Goal: Obtain resource: Download file/media

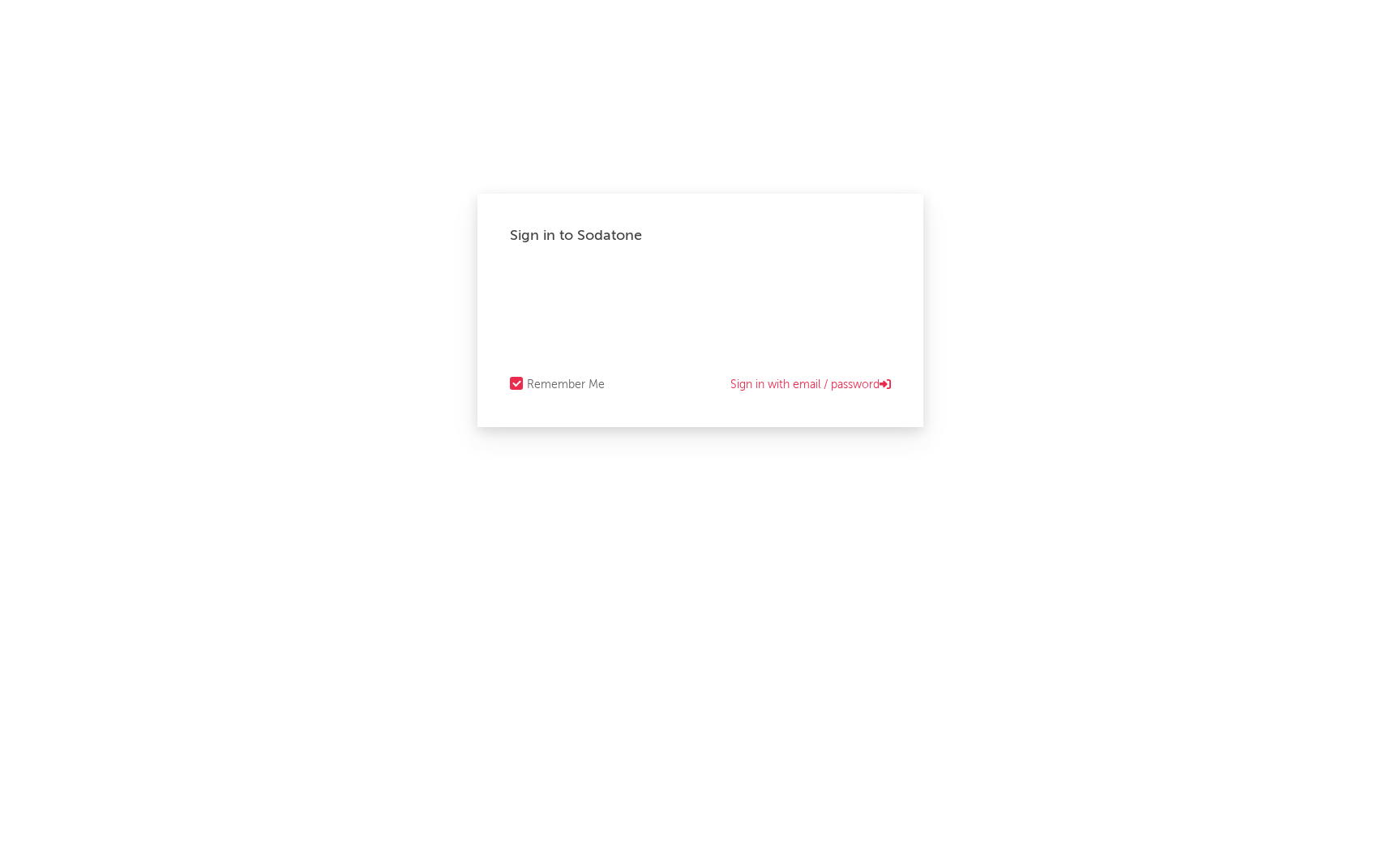
select select "recorded_music"
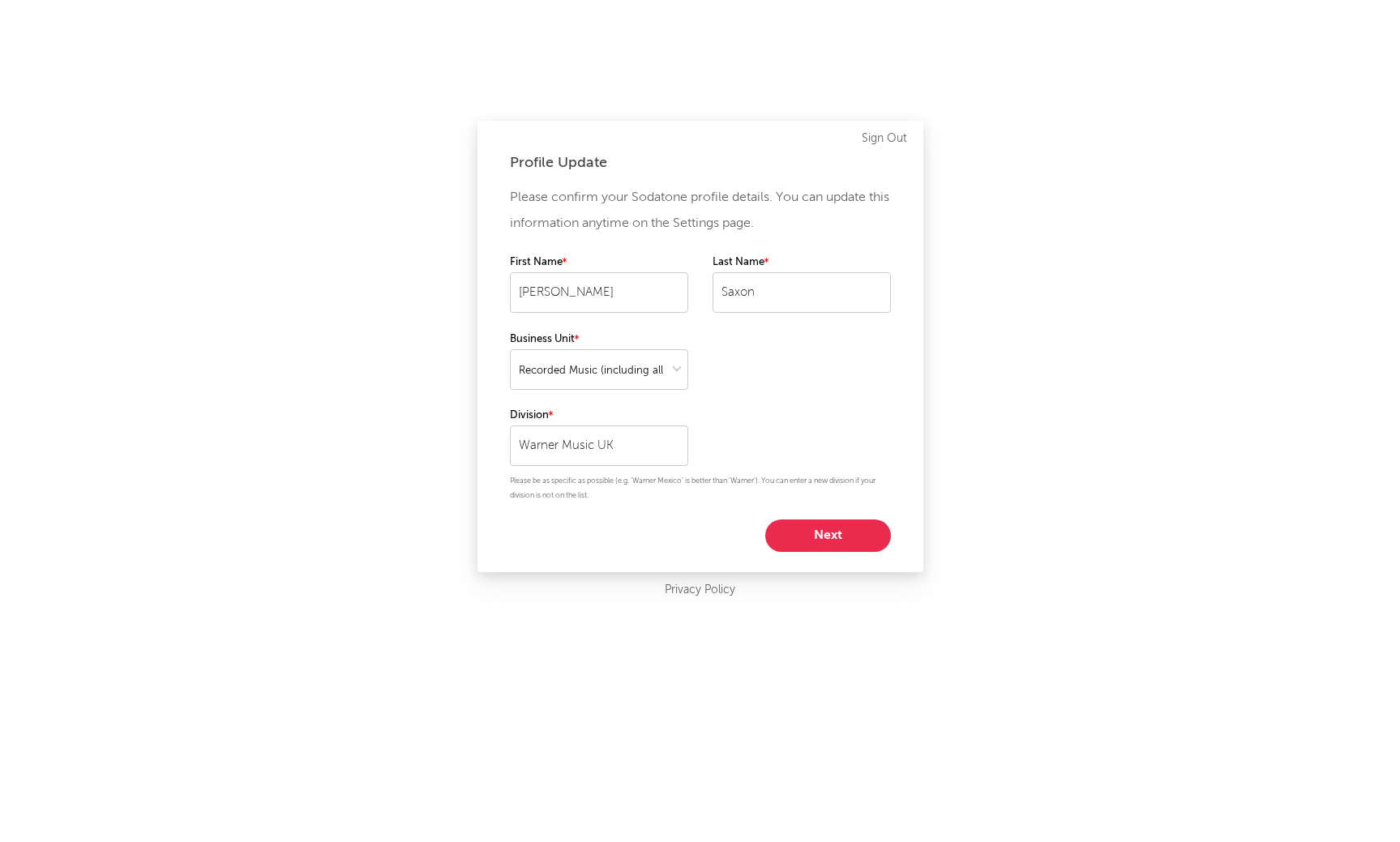
click at [801, 515] on div "Please confirm your Sodatone profile details. You can update this information a…" at bounding box center [700, 368] width 381 height 367
click at [805, 524] on button "Next" at bounding box center [828, 536] width 126 height 32
select select "other"
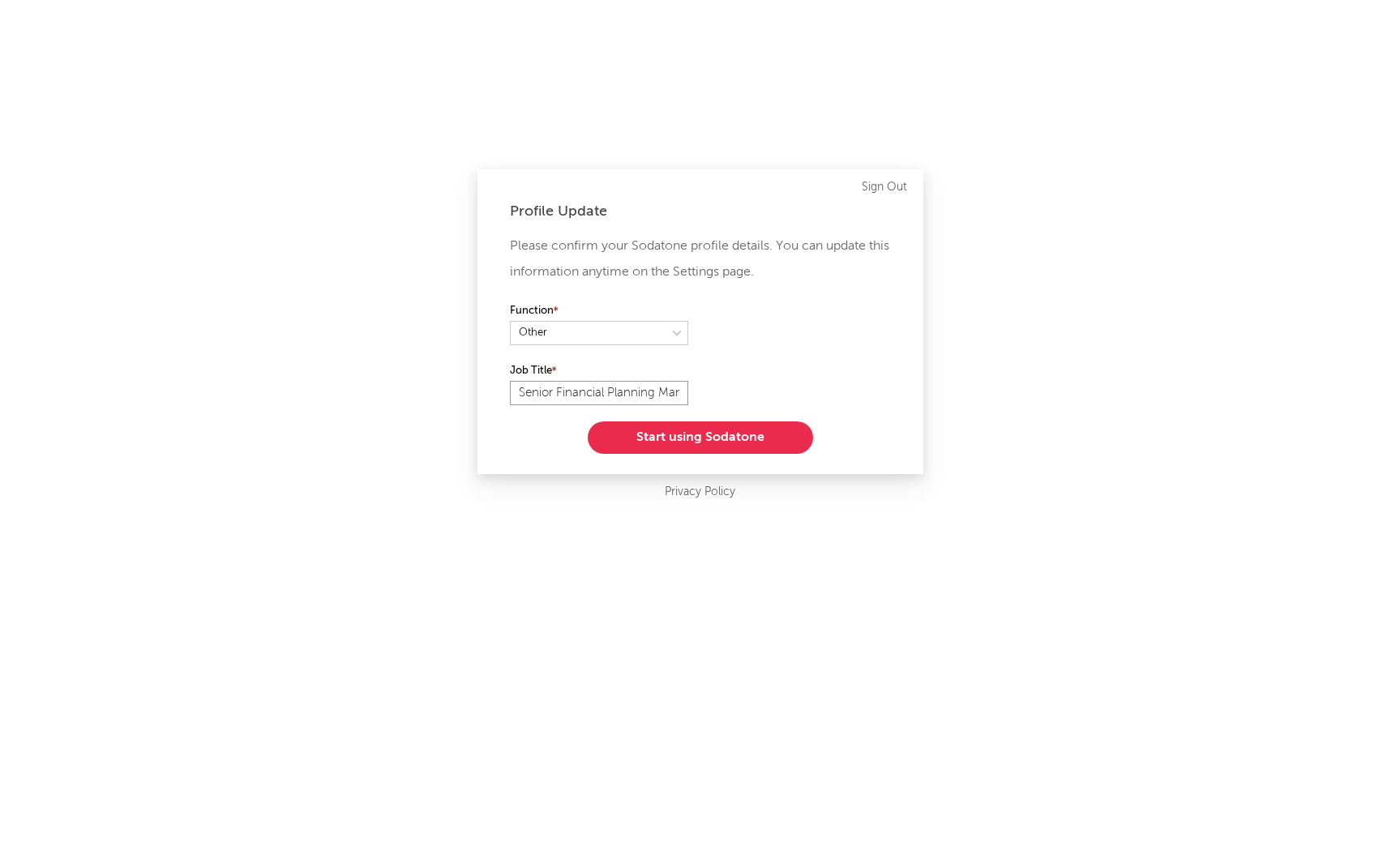
drag, startPoint x: 668, startPoint y: 395, endPoint x: 457, endPoint y: 393, distance: 211.0
click at [457, 393] on div "Profile Update Please confirm your Sodatone profile details. You can update thi…" at bounding box center [700, 421] width 1400 height 842
type input "r"
type input "Financial Planning Director"
click at [731, 425] on button "Start using Sodatone" at bounding box center [700, 438] width 226 height 32
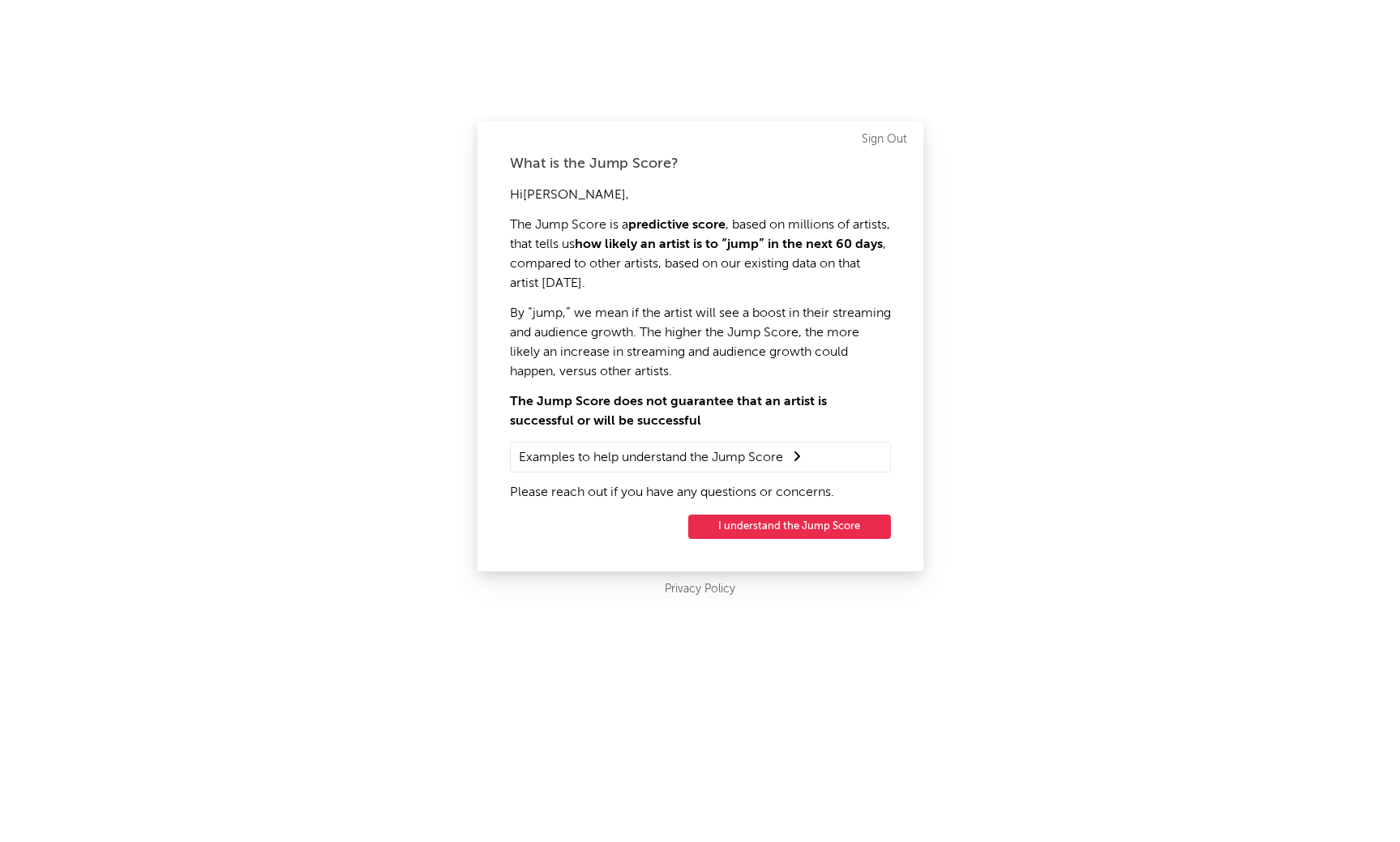
click at [734, 525] on button "I understand the Jump Score" at bounding box center [789, 527] width 203 height 25
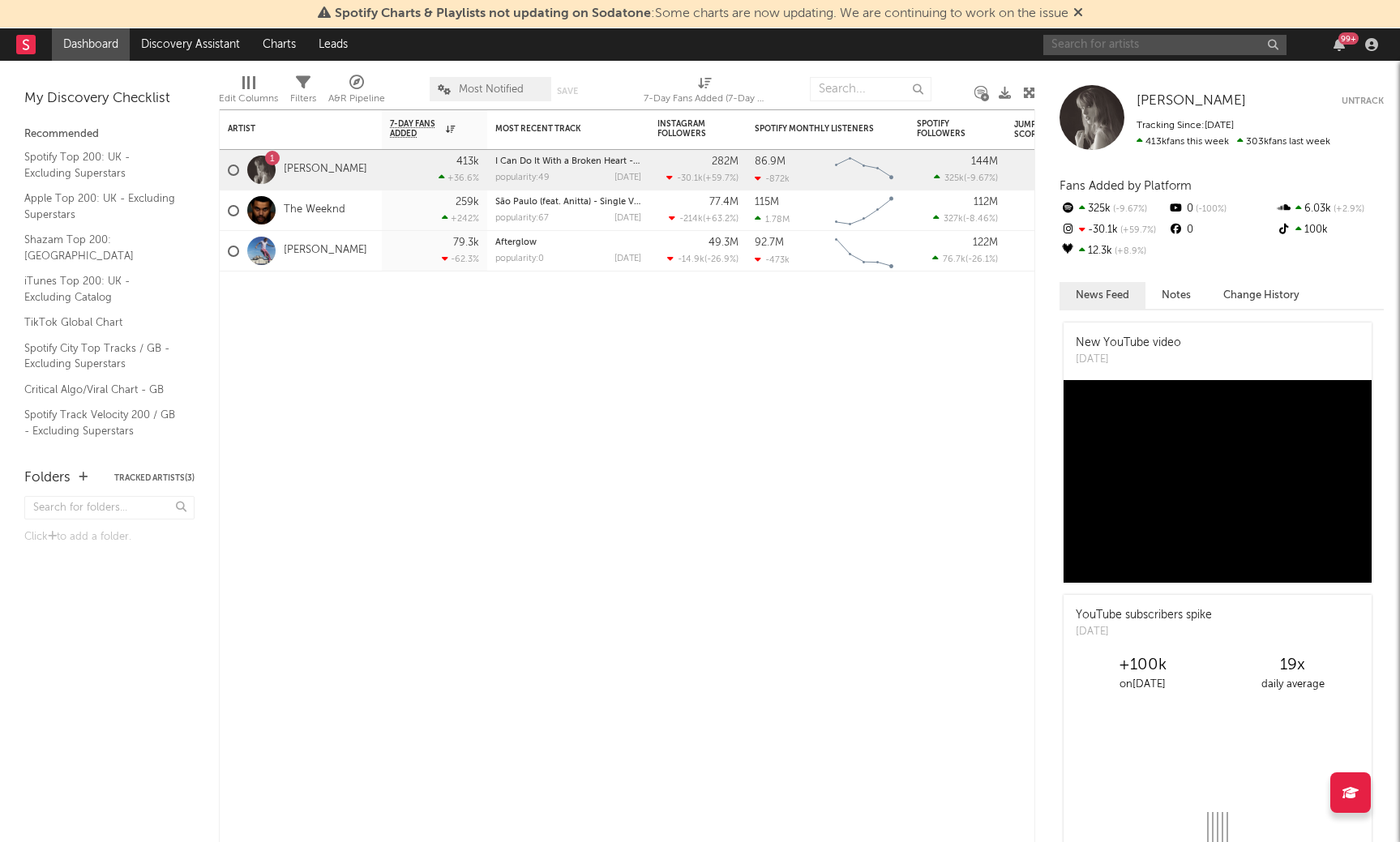
click at [1139, 38] on input "text" at bounding box center [1165, 45] width 243 height 20
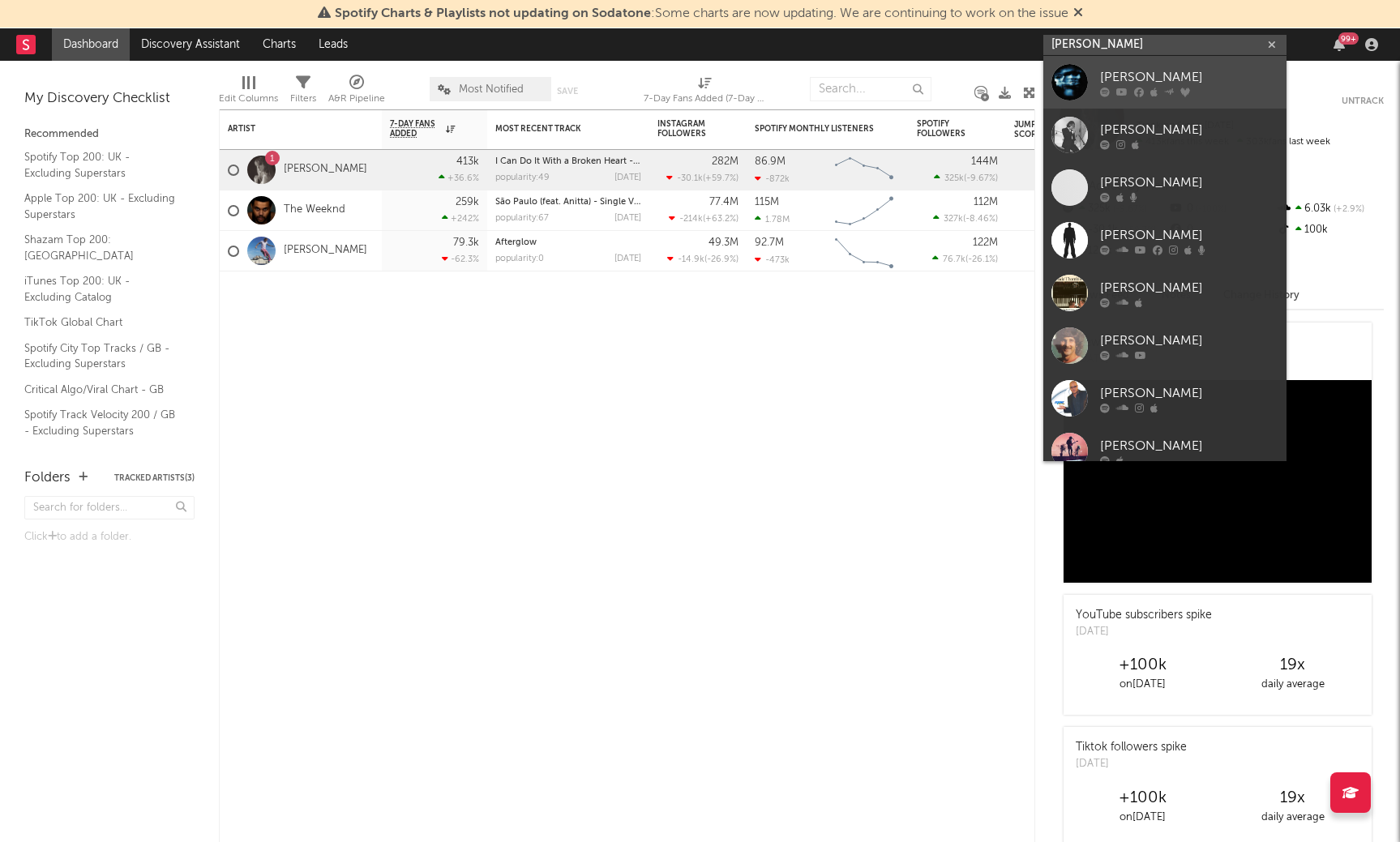
type input "[PERSON_NAME]"
click at [1151, 67] on div "[PERSON_NAME]" at bounding box center [1188, 77] width 178 height 20
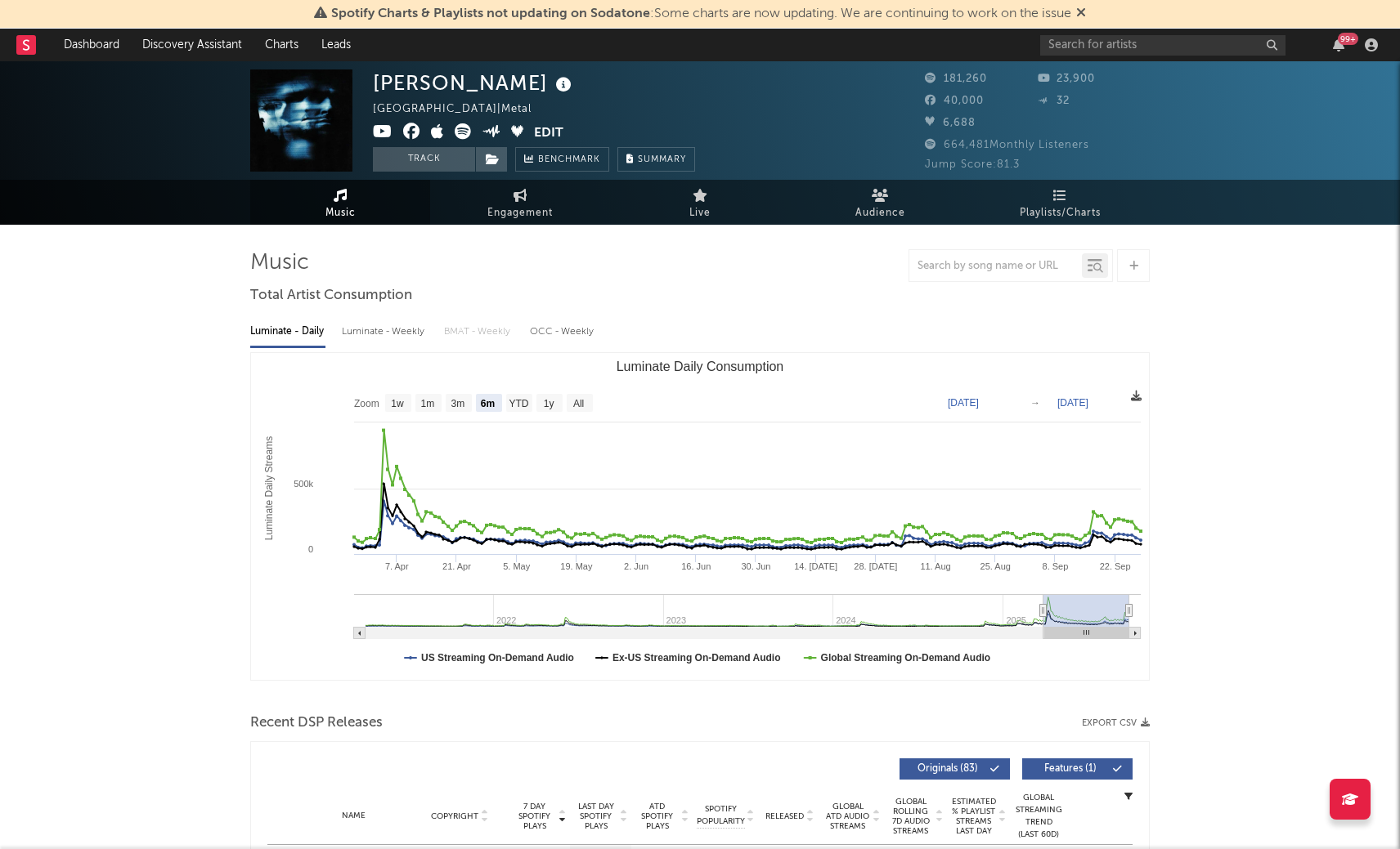
click at [1139, 393] on icon at bounding box center [1136, 396] width 10 height 10
click at [1073, 401] on span "Download as CSV" at bounding box center [1061, 411] width 163 height 27
click at [552, 400] on text "1y" at bounding box center [549, 403] width 10 height 11
select select "1y"
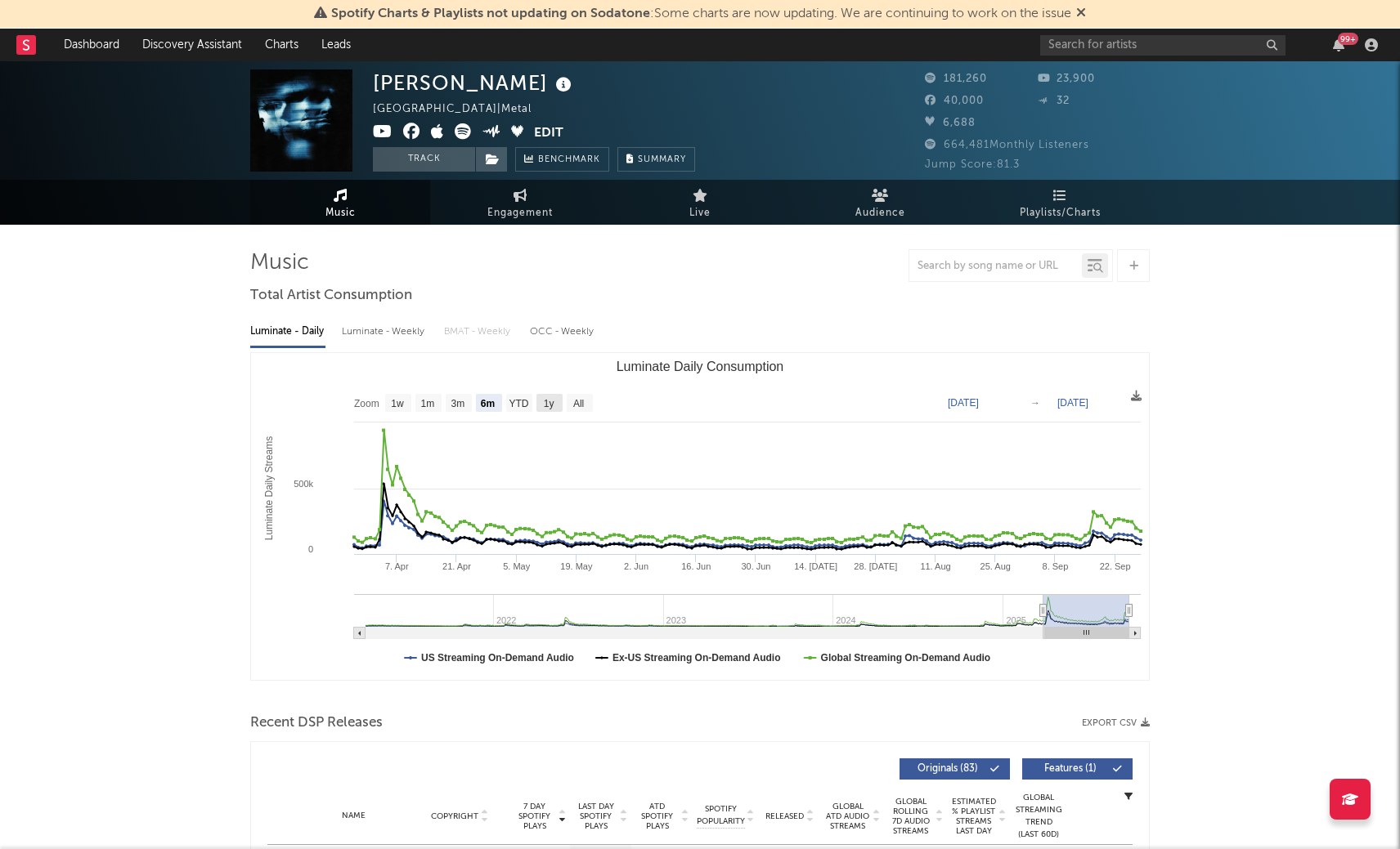
type input "[DATE]"
